Goal: Task Accomplishment & Management: Complete application form

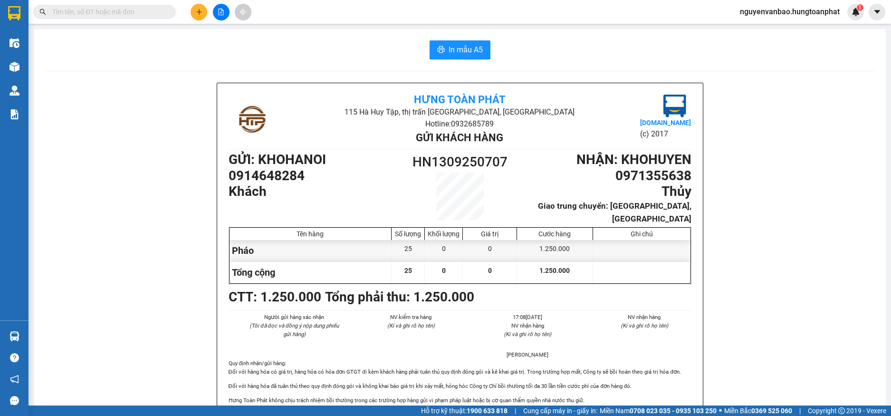
click at [120, 8] on input "text" at bounding box center [108, 12] width 112 height 10
click at [82, 10] on input "text" at bounding box center [108, 12] width 112 height 10
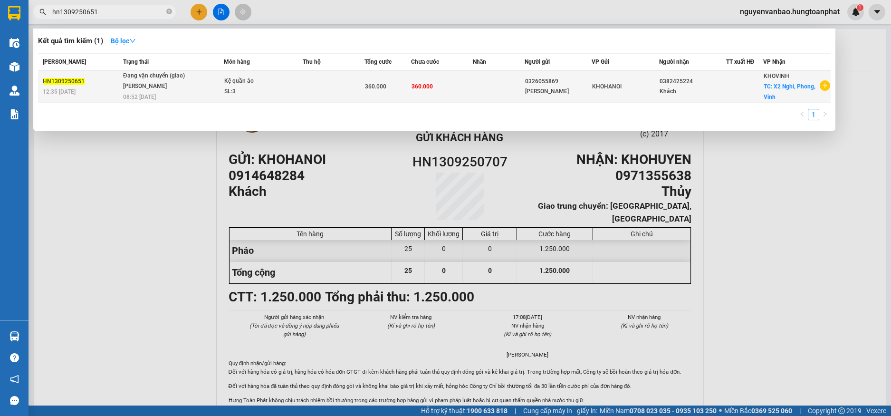
type input "hn1309250651"
click at [428, 89] on span "360.000" at bounding box center [422, 86] width 21 height 7
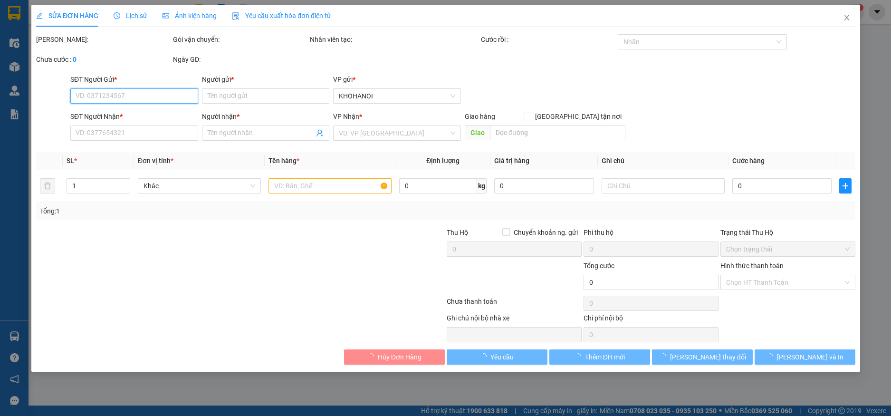
type input "0326055869"
type input "[PERSON_NAME]"
type input "0382425224"
type input "Khách"
checkbox input "true"
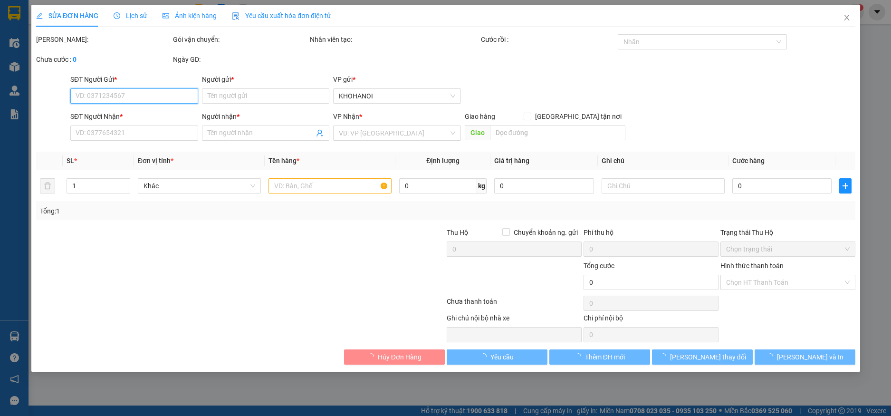
type input "X2 Nghi, Phong, Vinh"
type input "360.000"
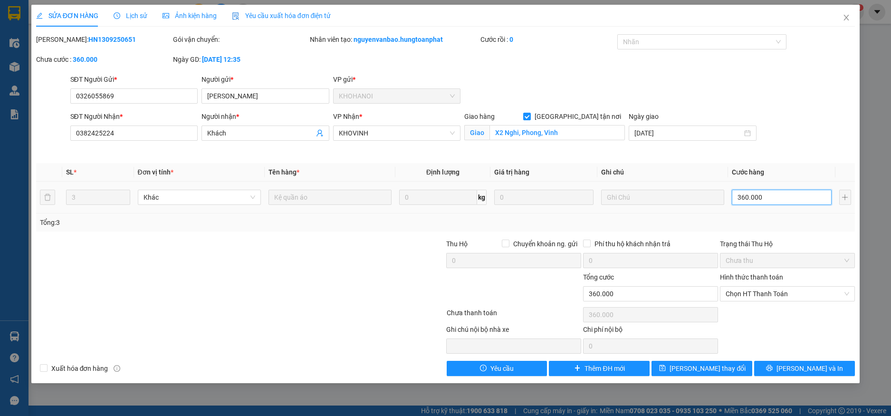
click at [769, 194] on input "360.000" at bounding box center [781, 197] width 99 height 15
type input "2"
type input "26"
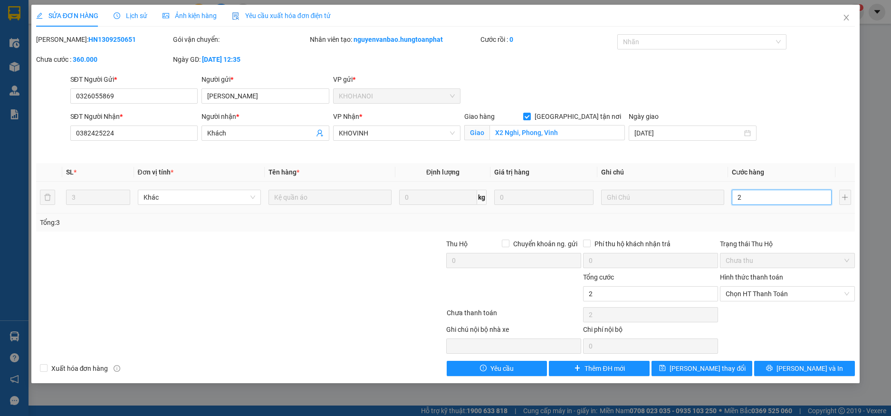
type input "26"
type input "260"
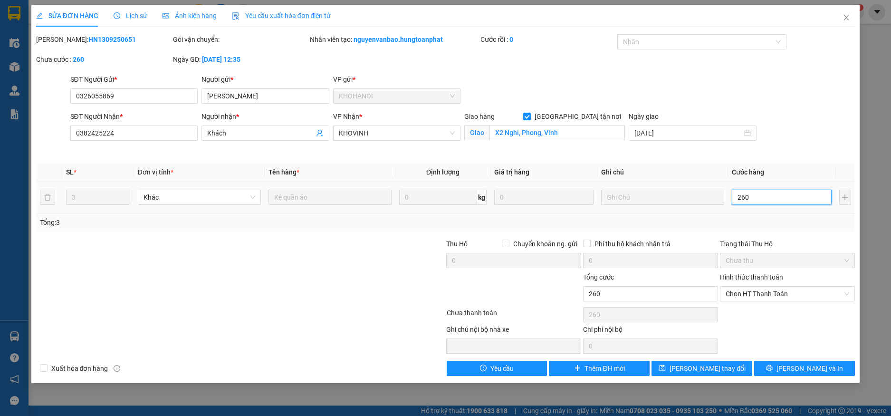
type input "26"
type input "2"
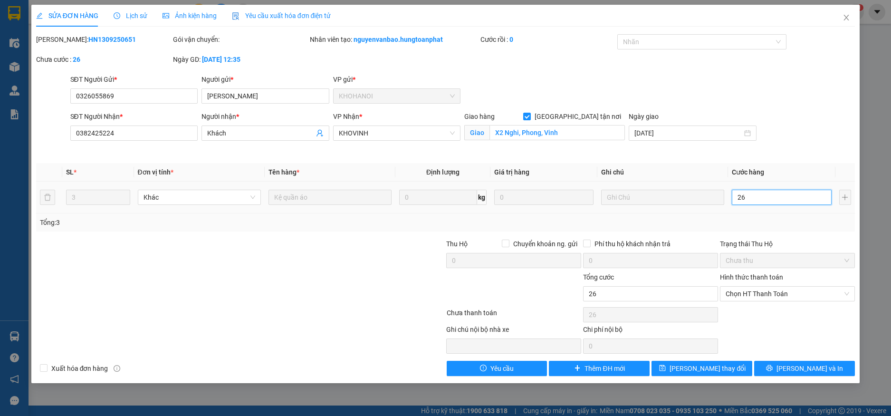
type input "2"
type input "27"
type input "270"
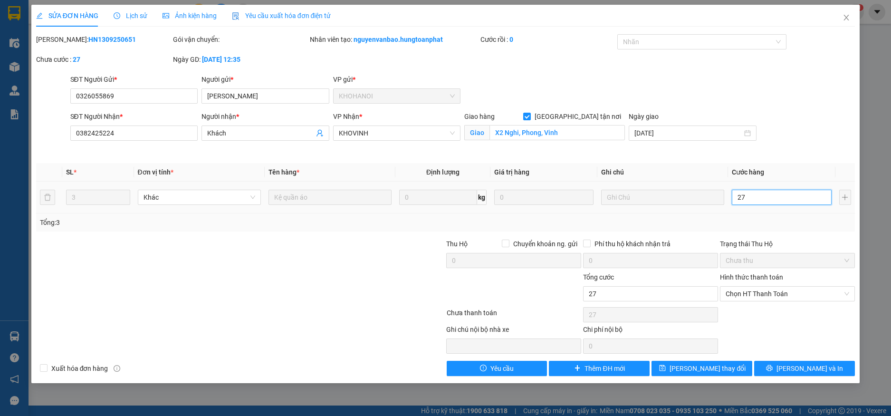
type input "270"
type input "270.000"
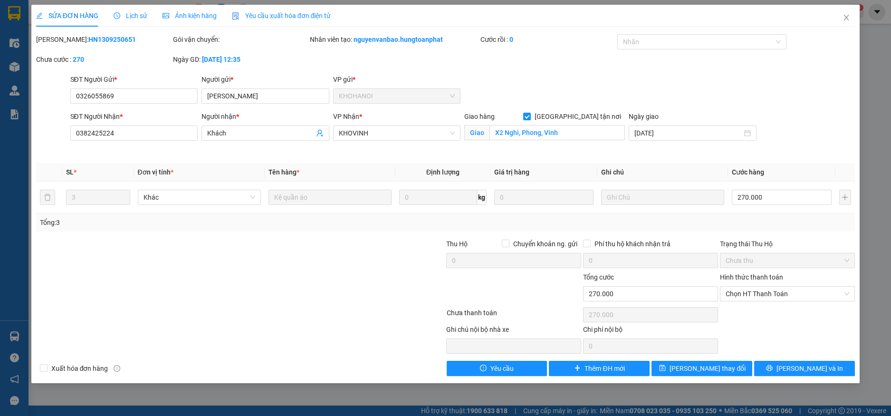
click at [817, 135] on div "SĐT Người Nhận * 0382425224 Người nhận * Khách VP Nhận * KHOVINH Giao hàng Giao…" at bounding box center [462, 133] width 789 height 45
click at [773, 368] on icon "printer" at bounding box center [769, 368] width 7 height 7
